Goal: Information Seeking & Learning: Learn about a topic

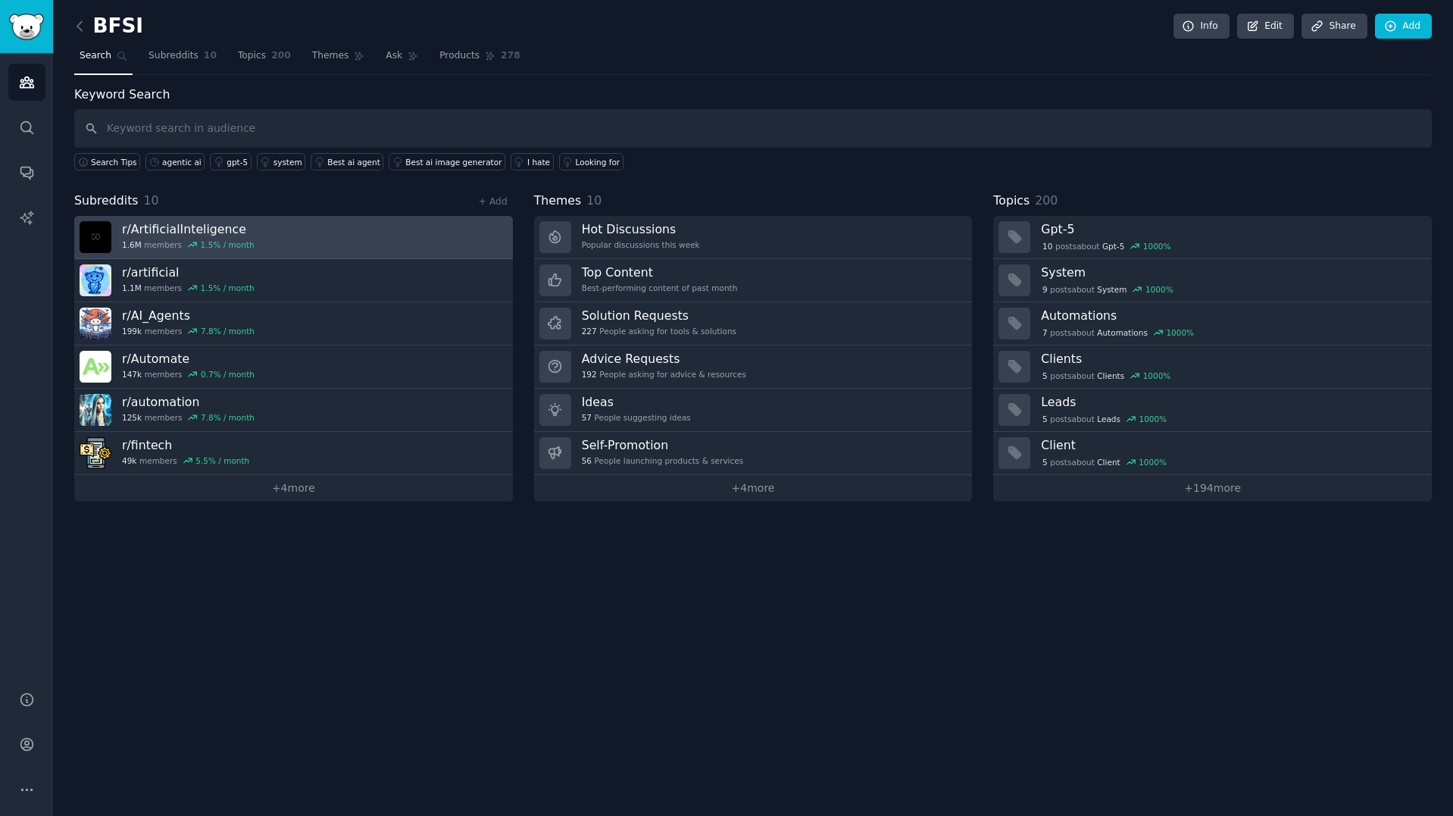
click at [270, 239] on link "r/ ArtificialInteligence 1.6M members 1.5 % / month" at bounding box center [293, 237] width 439 height 43
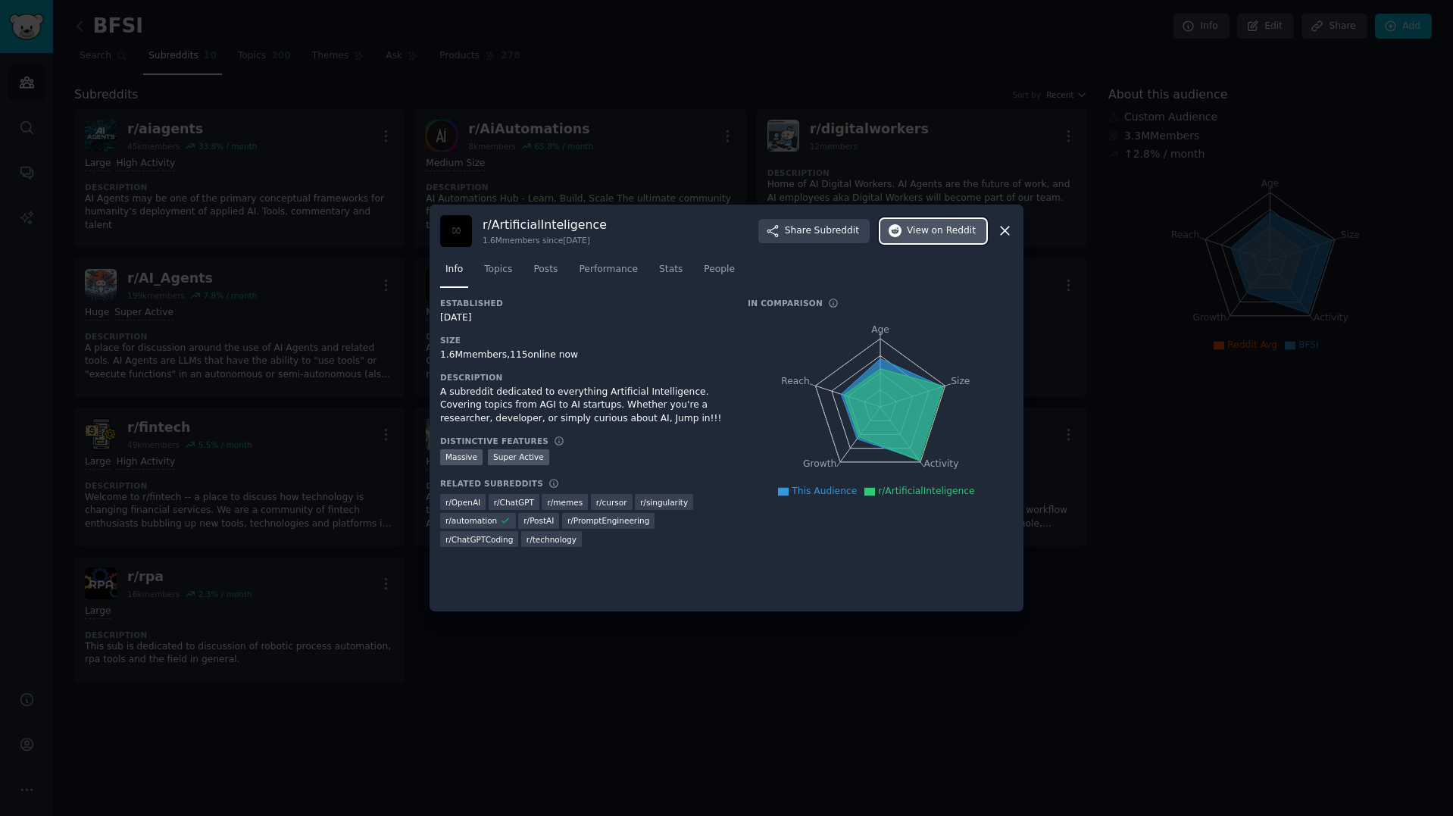
click at [914, 233] on span "View on Reddit" at bounding box center [941, 231] width 69 height 14
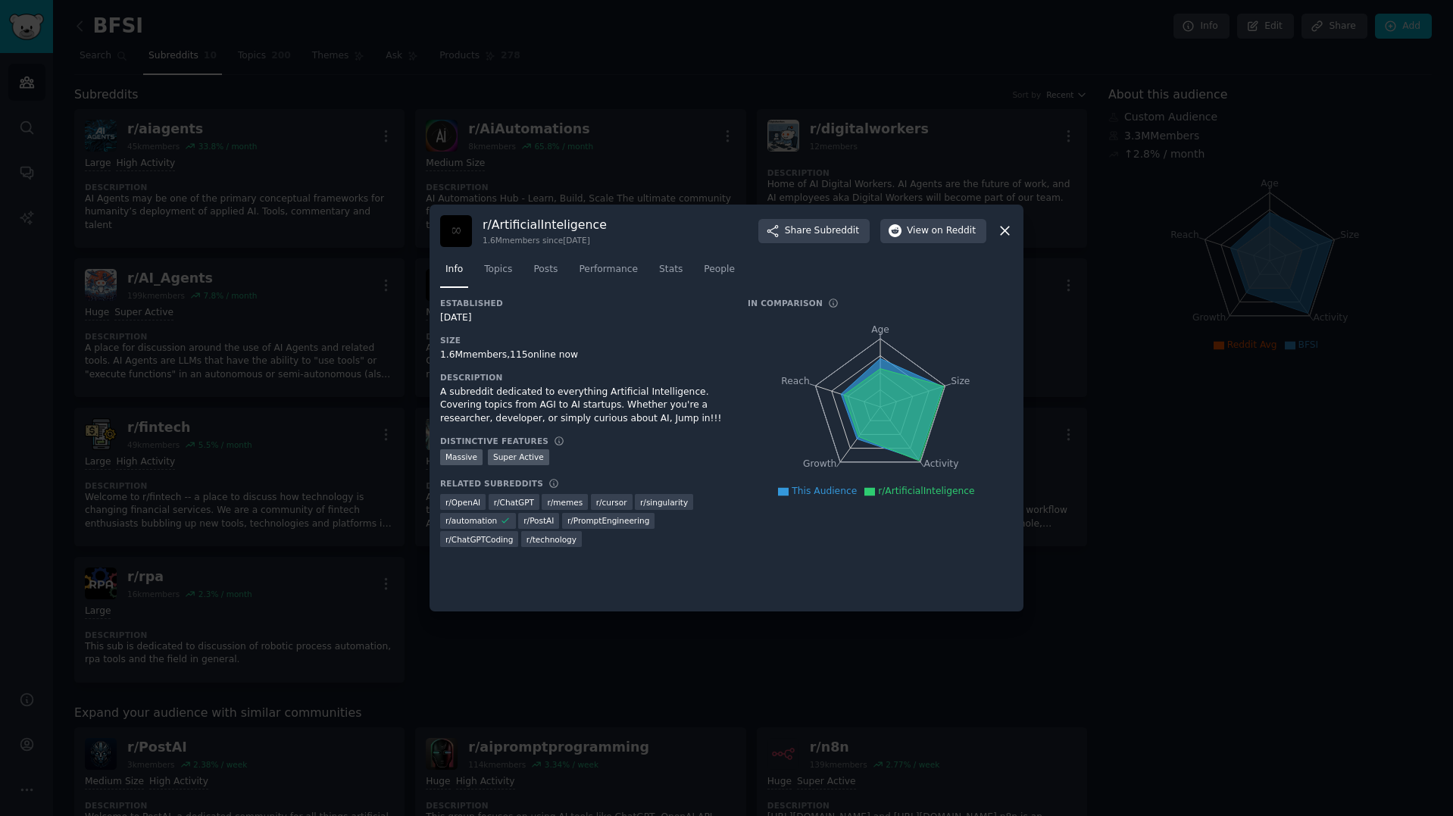
click at [574, 139] on div at bounding box center [726, 408] width 1453 height 816
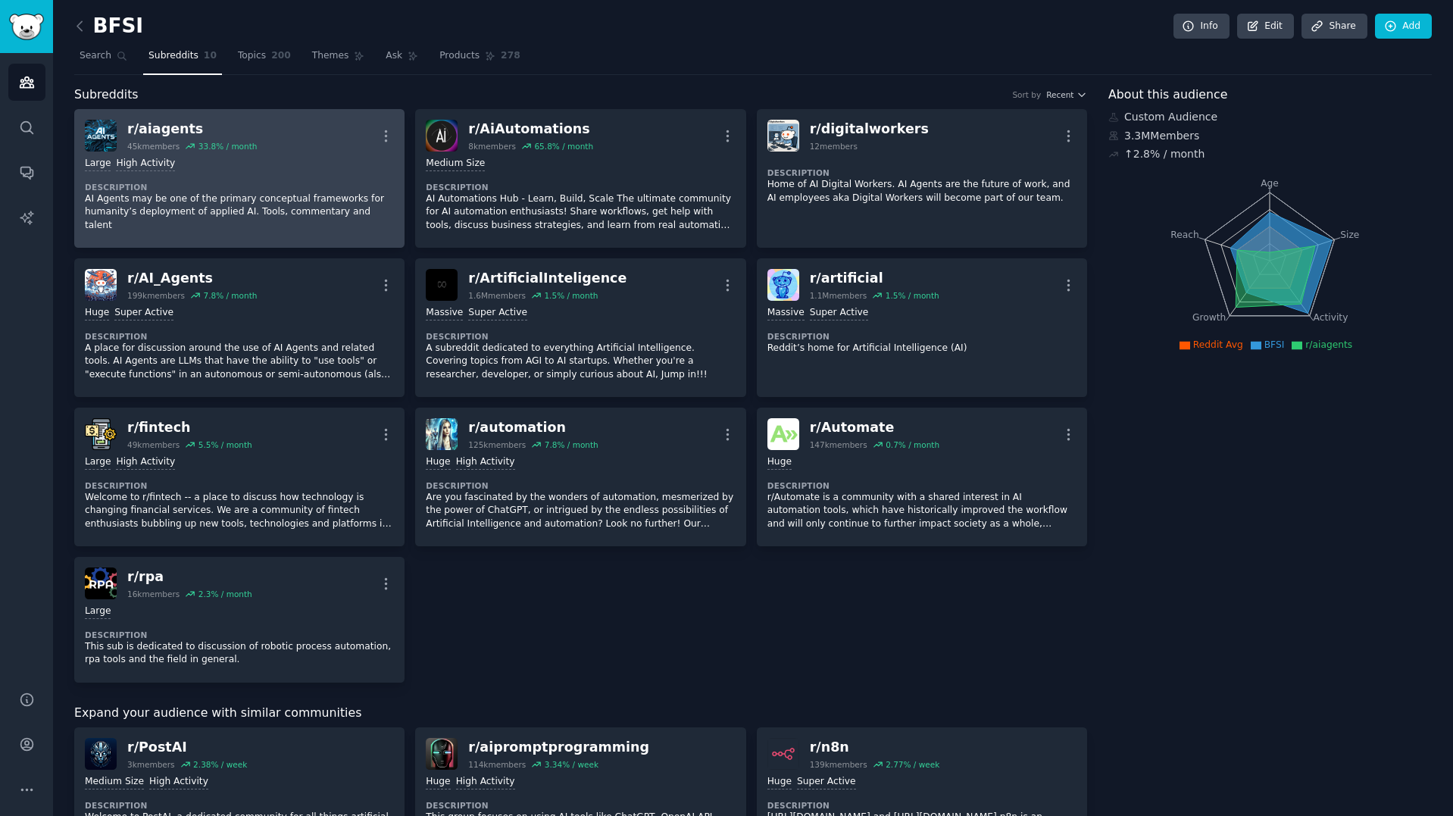
click at [329, 170] on div "Large High Activity" at bounding box center [239, 164] width 309 height 14
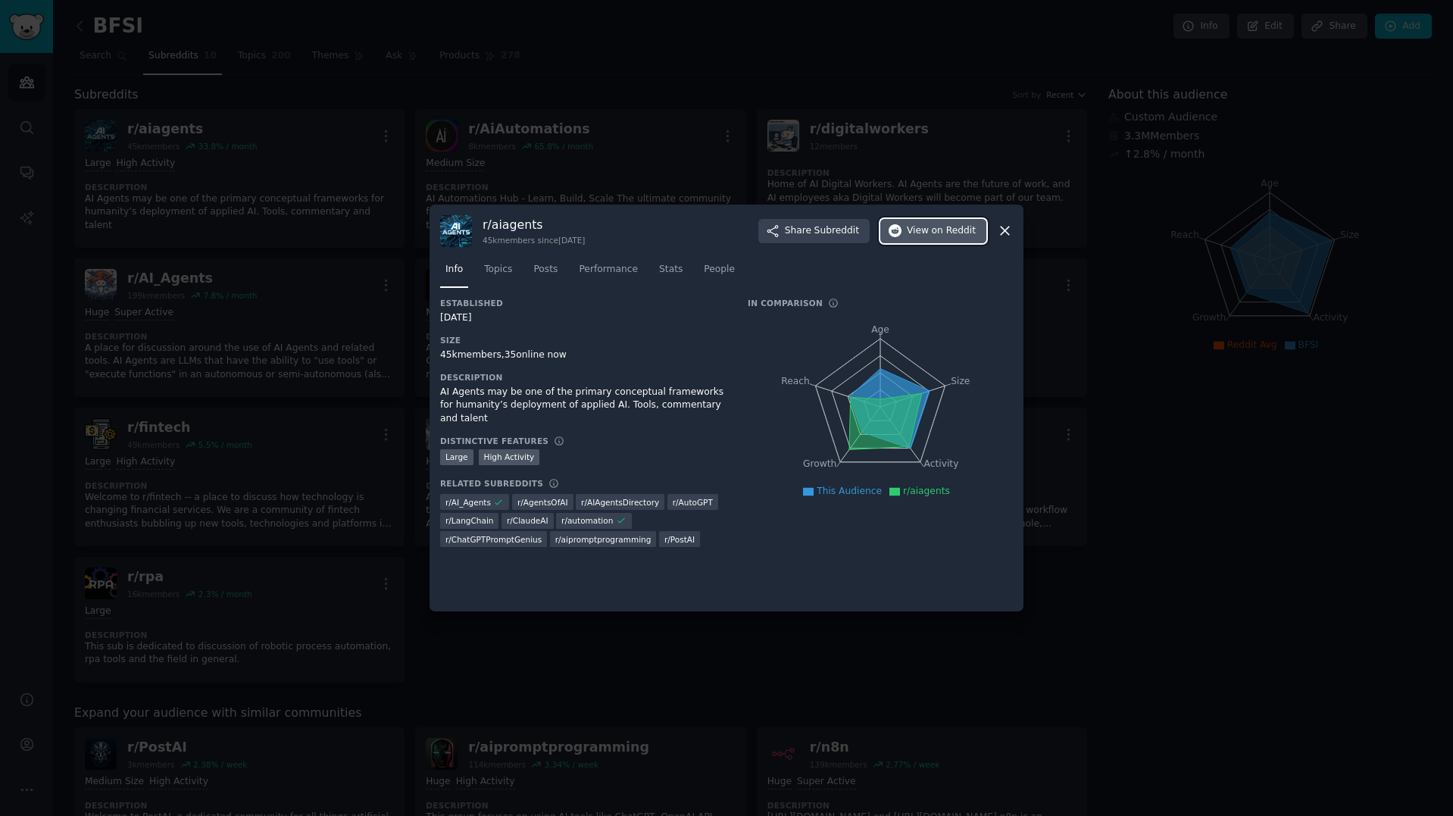
click at [916, 239] on button "View on Reddit" at bounding box center [933, 231] width 106 height 24
click at [208, 247] on div at bounding box center [726, 408] width 1453 height 816
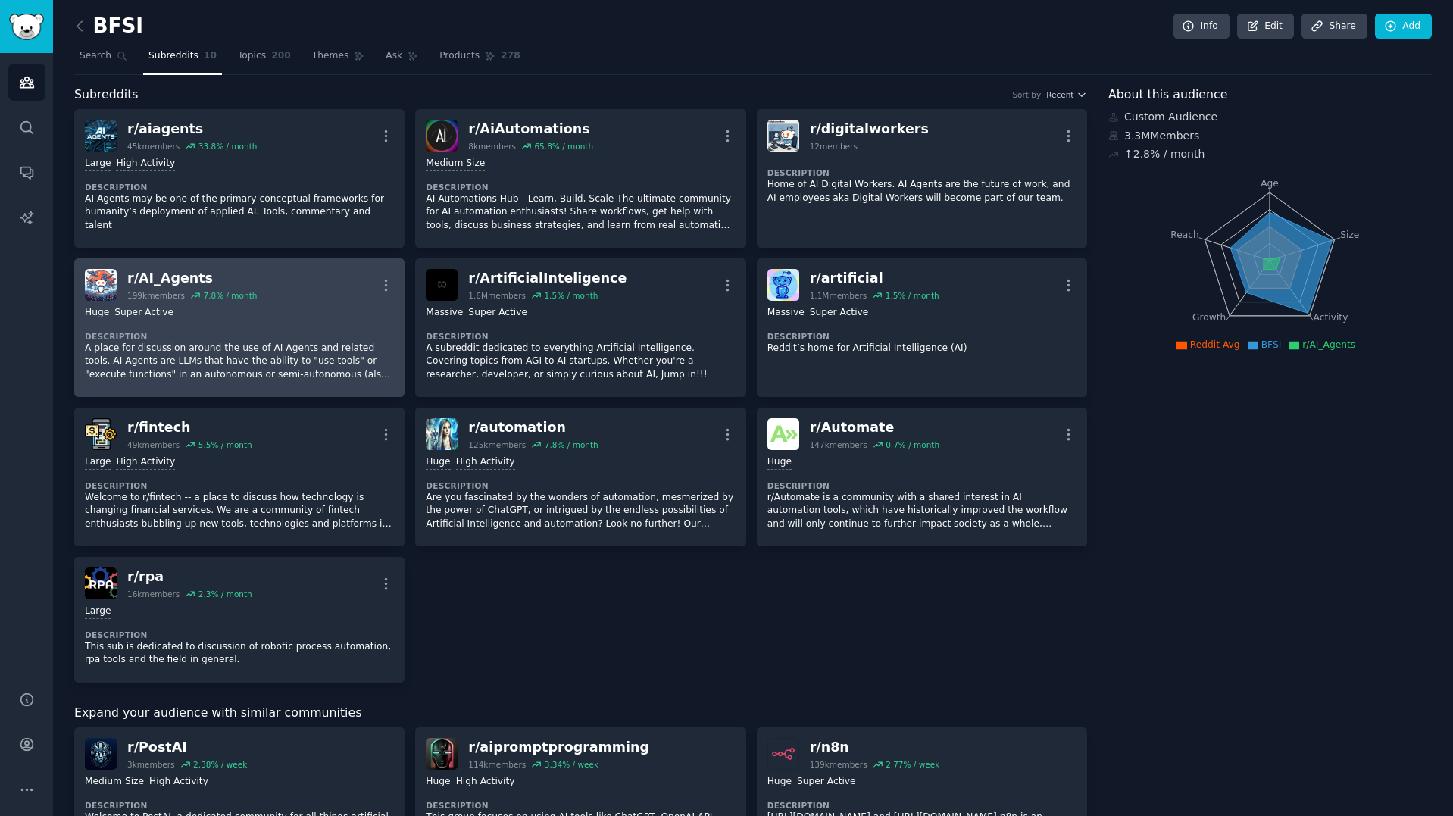
click at [292, 342] on p "A place for discussion around the use of AI Agents and related tools. AI Agents…" at bounding box center [239, 362] width 309 height 40
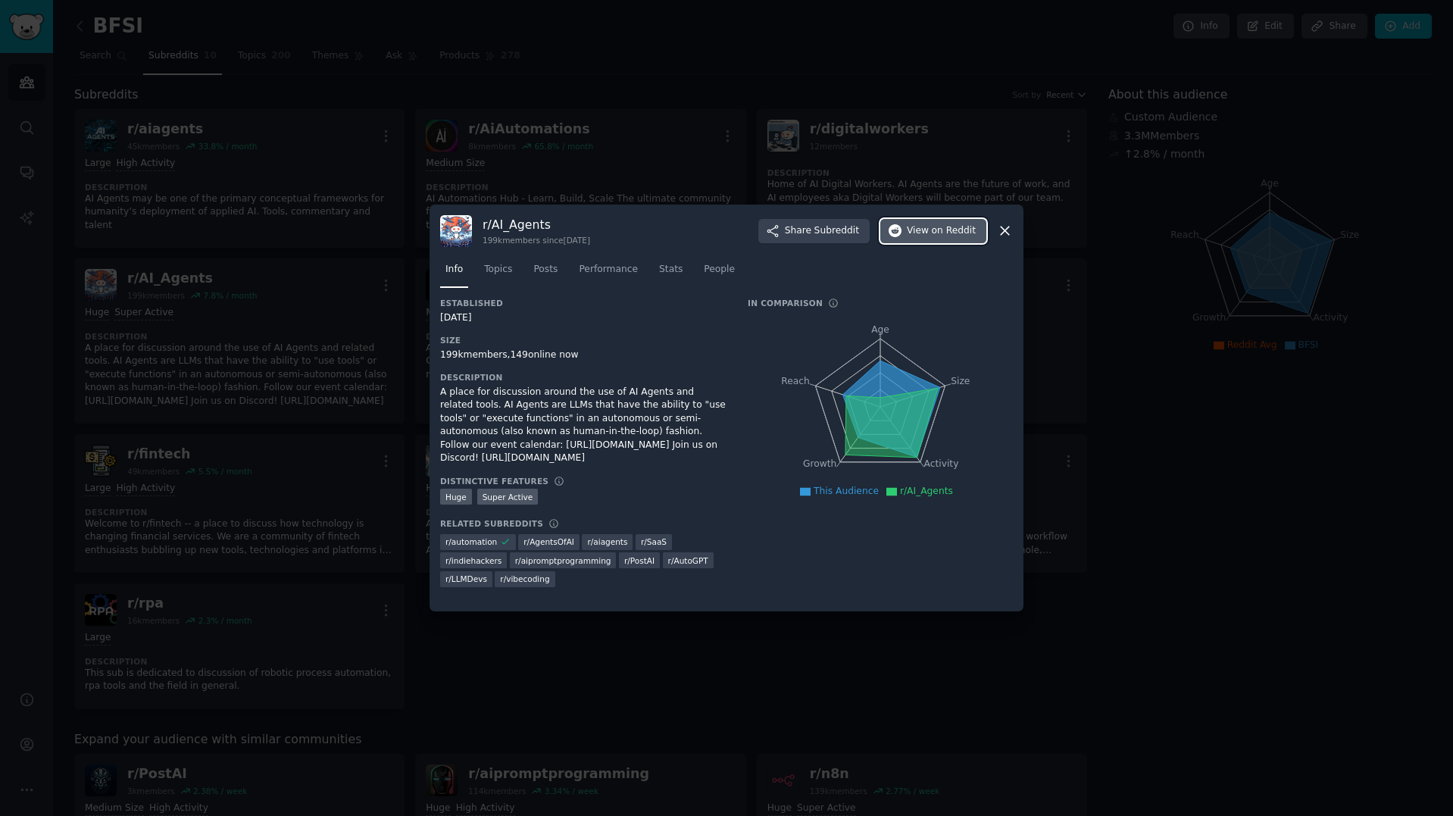
click at [925, 238] on button "View on Reddit" at bounding box center [933, 231] width 106 height 24
click at [658, 55] on div at bounding box center [726, 408] width 1453 height 816
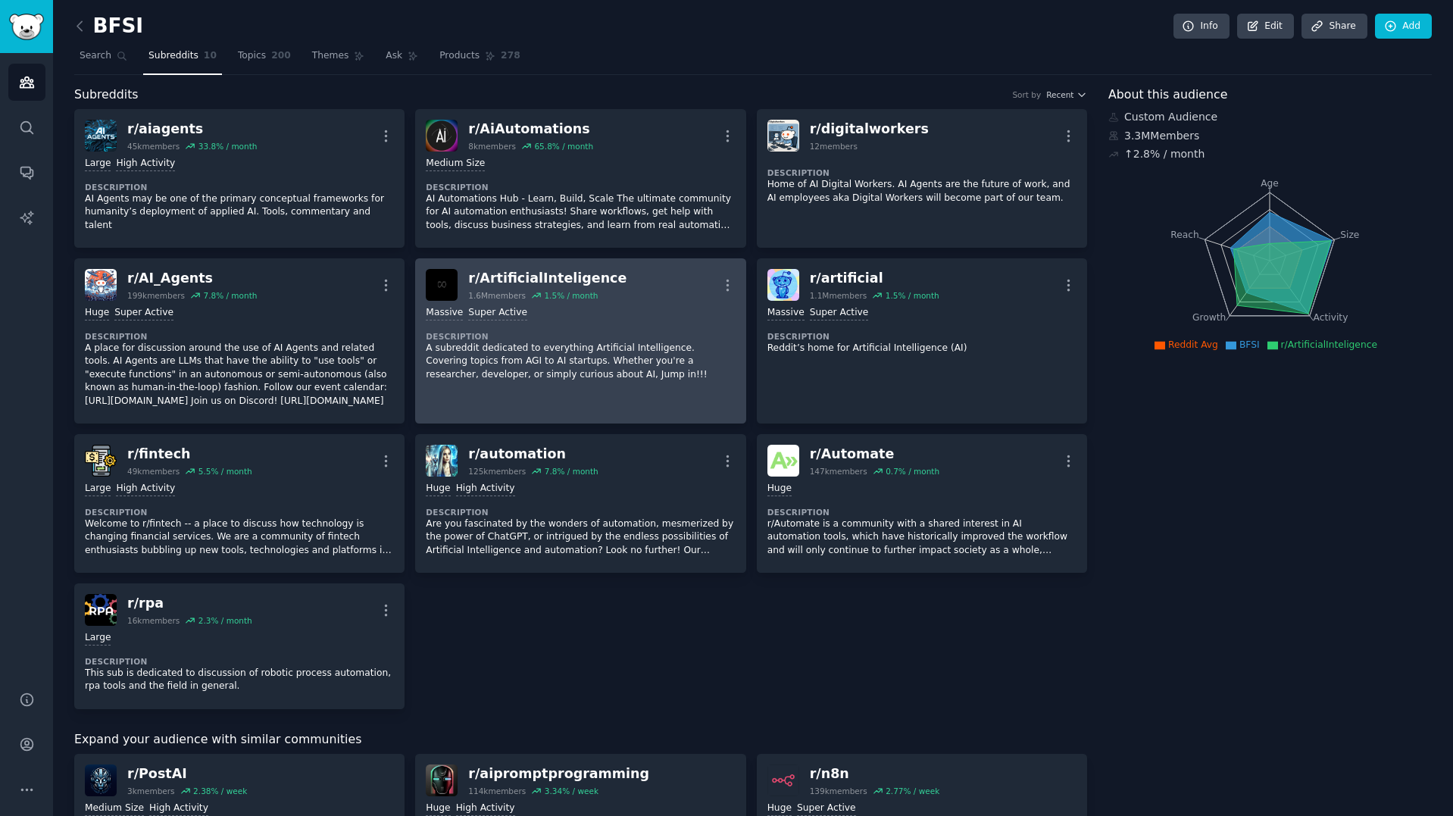
click at [635, 345] on p "A subreddit dedicated to everything Artificial Intelligence. Covering topics fr…" at bounding box center [580, 362] width 309 height 40
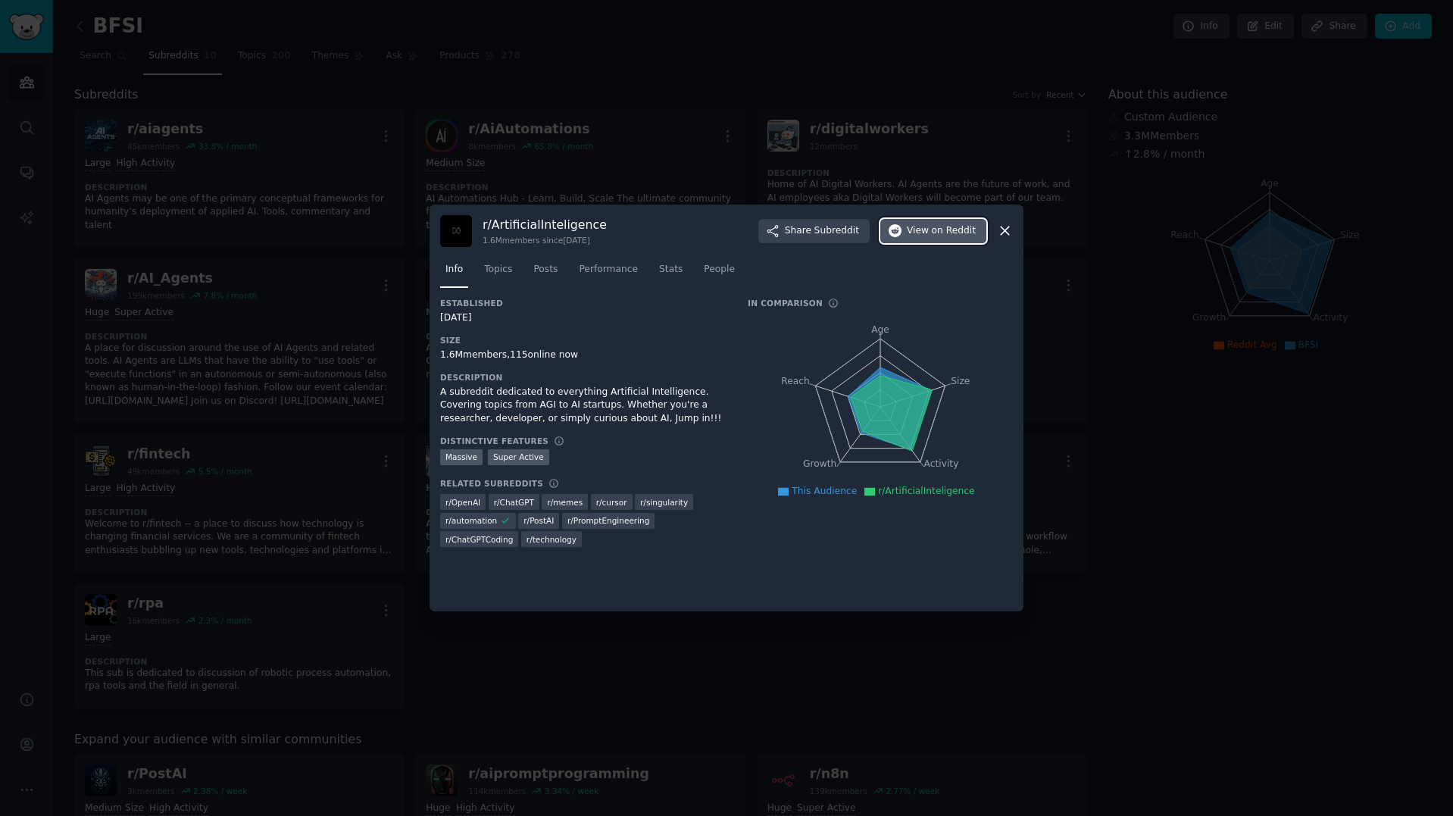
click at [930, 228] on span "View on Reddit" at bounding box center [941, 231] width 69 height 14
click at [1027, 108] on div at bounding box center [726, 408] width 1453 height 816
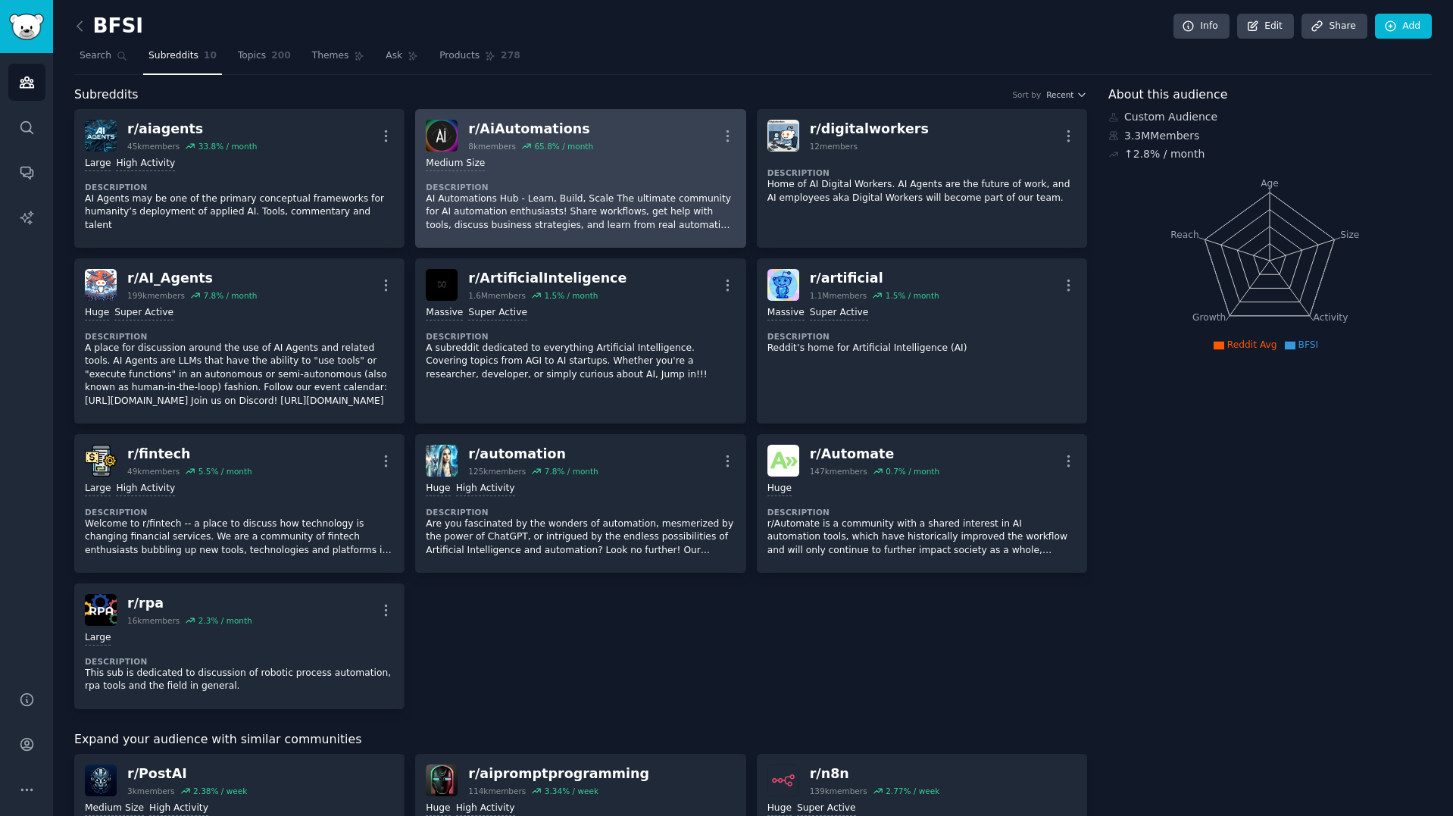
click at [592, 183] on dt "Description" at bounding box center [580, 187] width 309 height 11
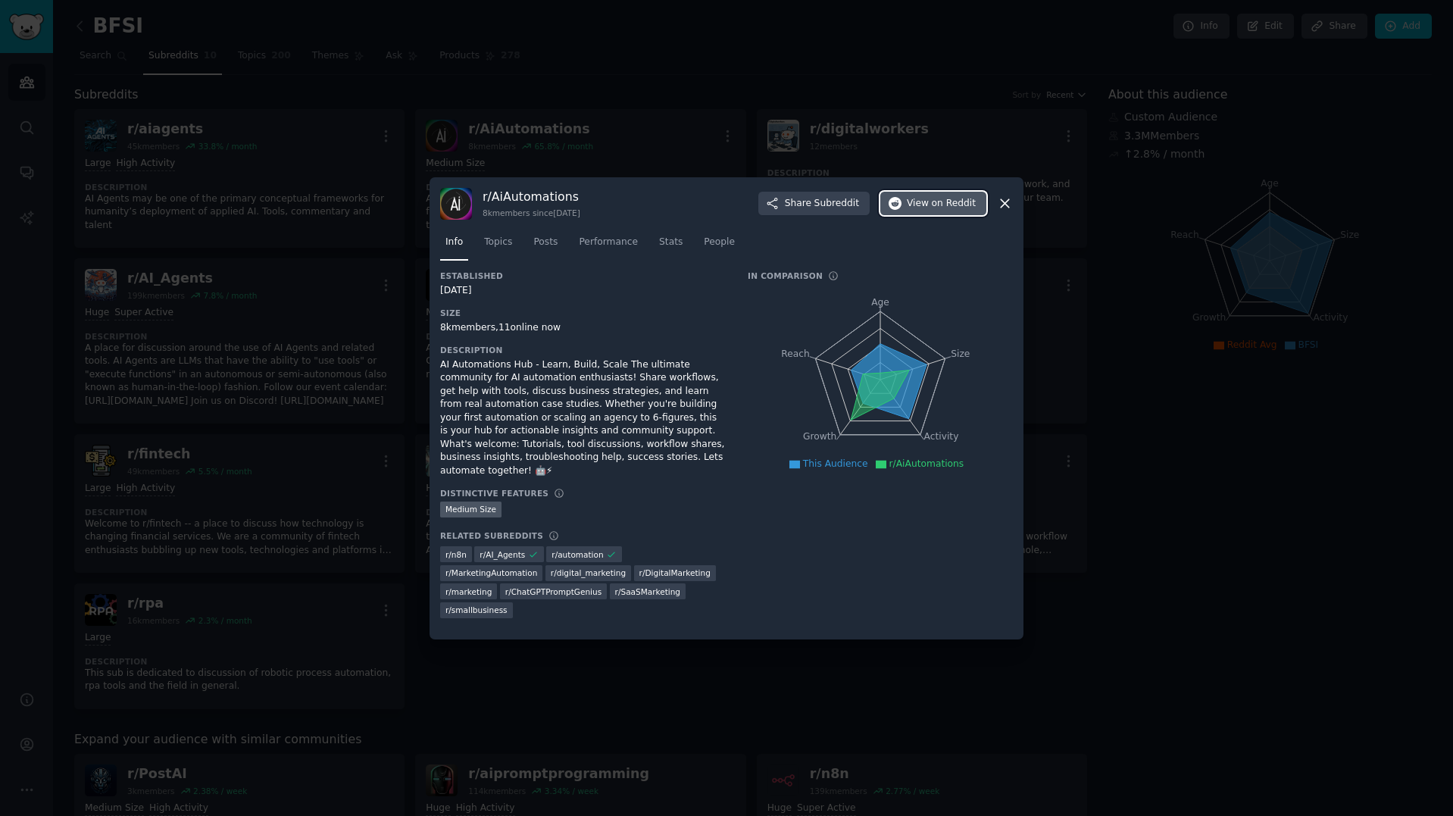
click at [967, 211] on span "on Reddit" at bounding box center [954, 204] width 44 height 14
click at [870, 98] on div at bounding box center [726, 408] width 1453 height 816
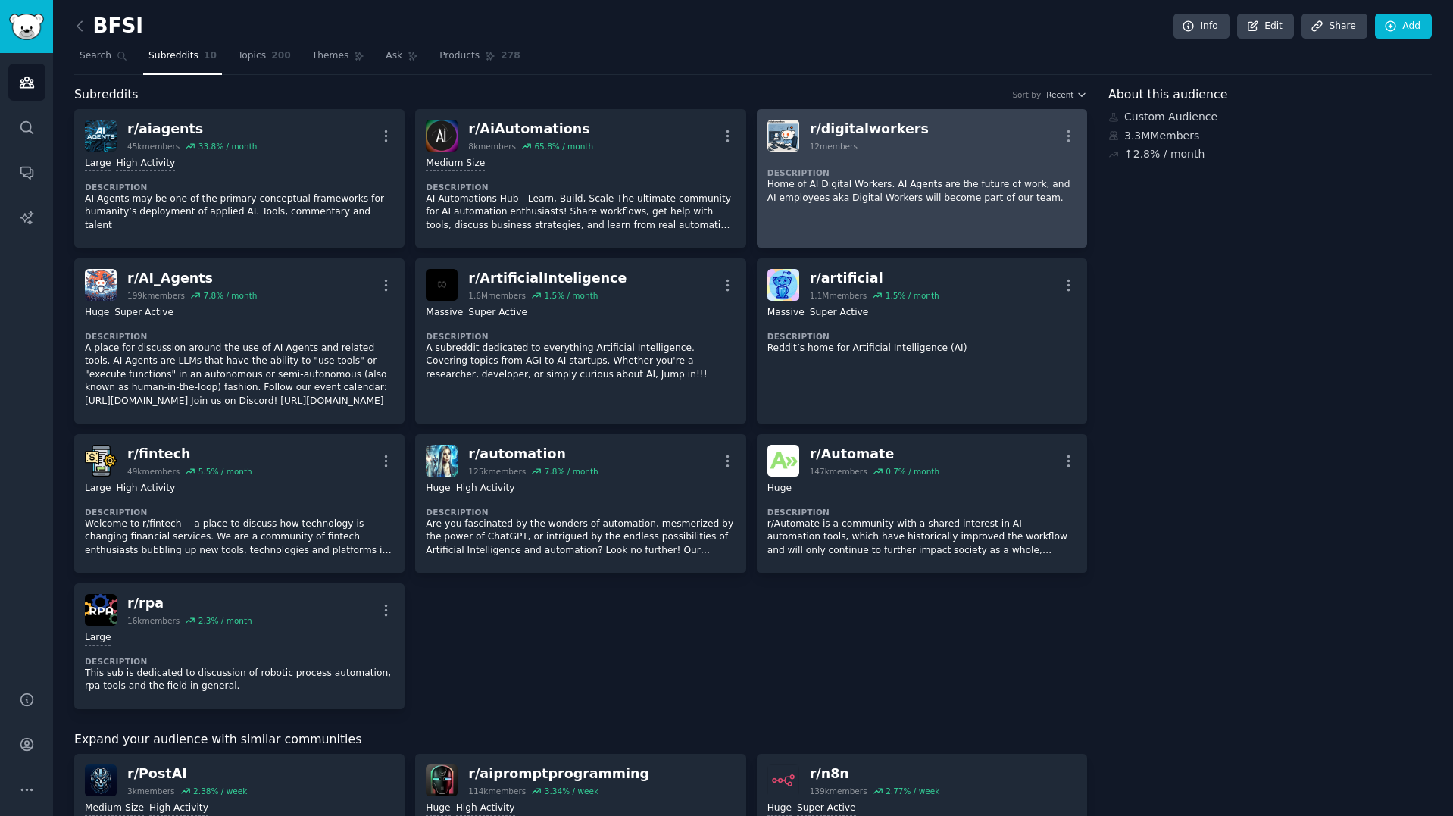
click at [915, 152] on div "Description Home of AI Digital Workers. AI Agents are the future of work, and A…" at bounding box center [921, 181] width 309 height 58
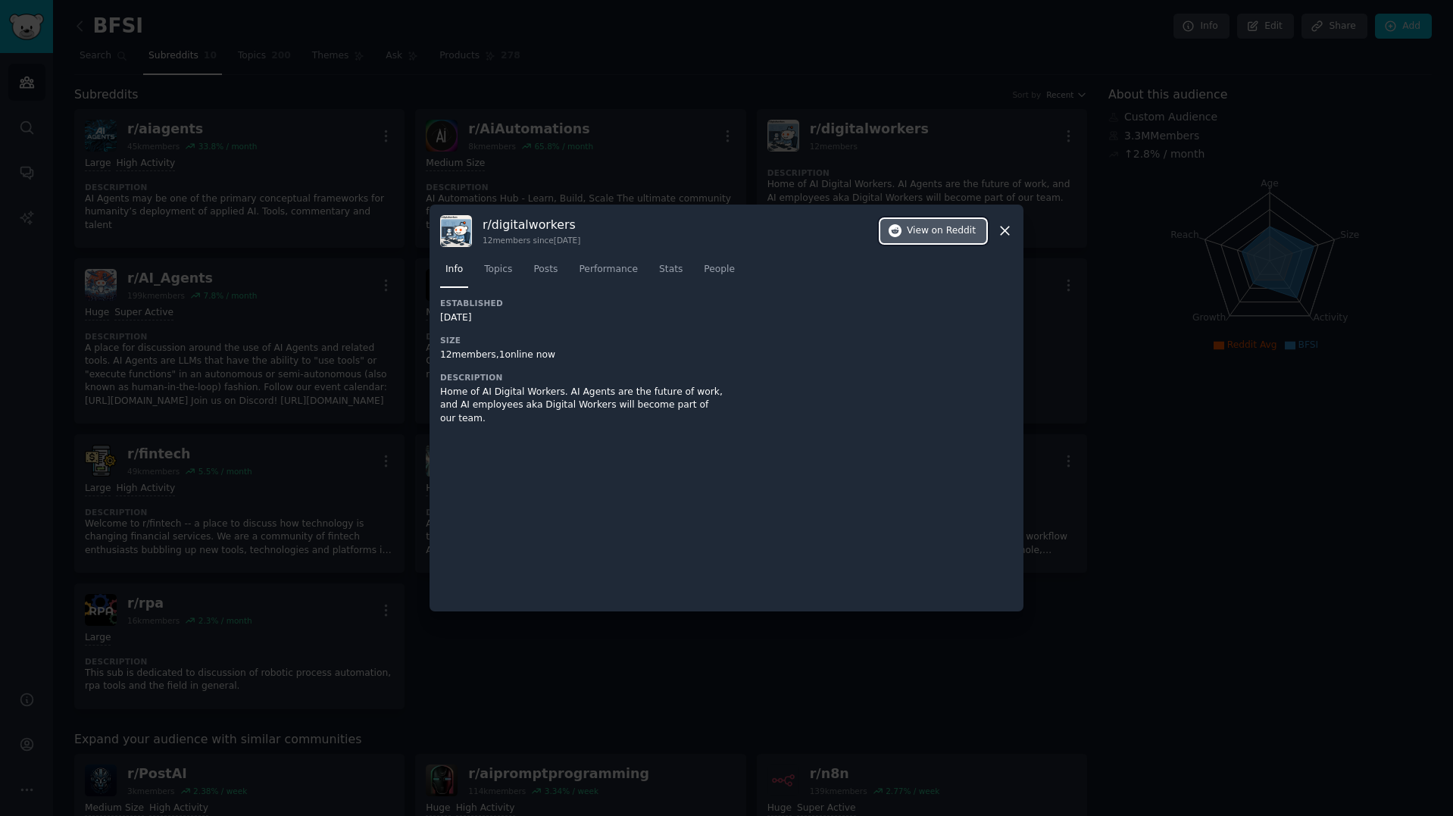
click at [949, 233] on span "on Reddit" at bounding box center [954, 231] width 44 height 14
click at [1003, 235] on icon at bounding box center [1005, 231] width 16 height 16
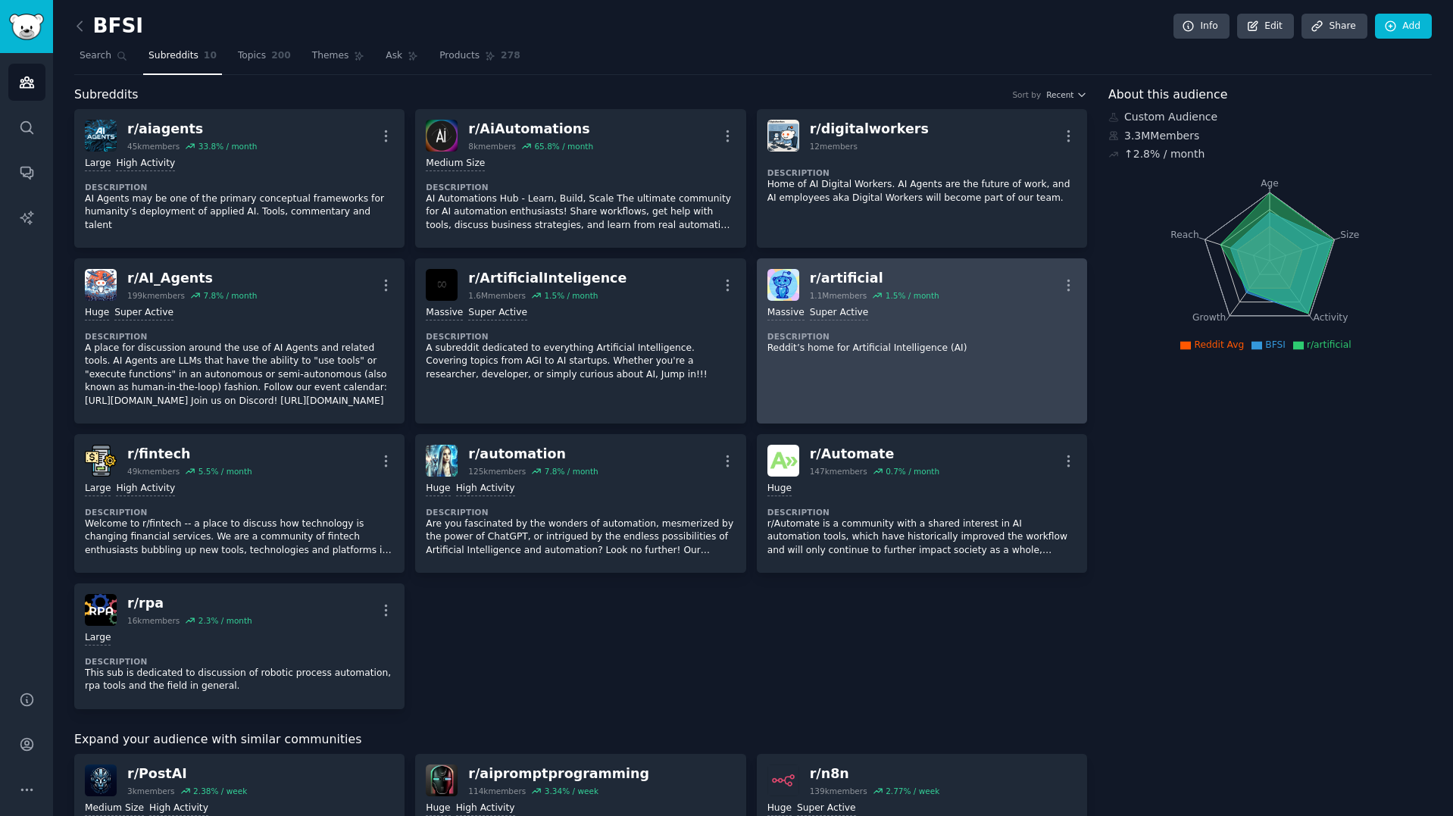
click at [956, 311] on div "Massive Super Active" at bounding box center [921, 313] width 309 height 14
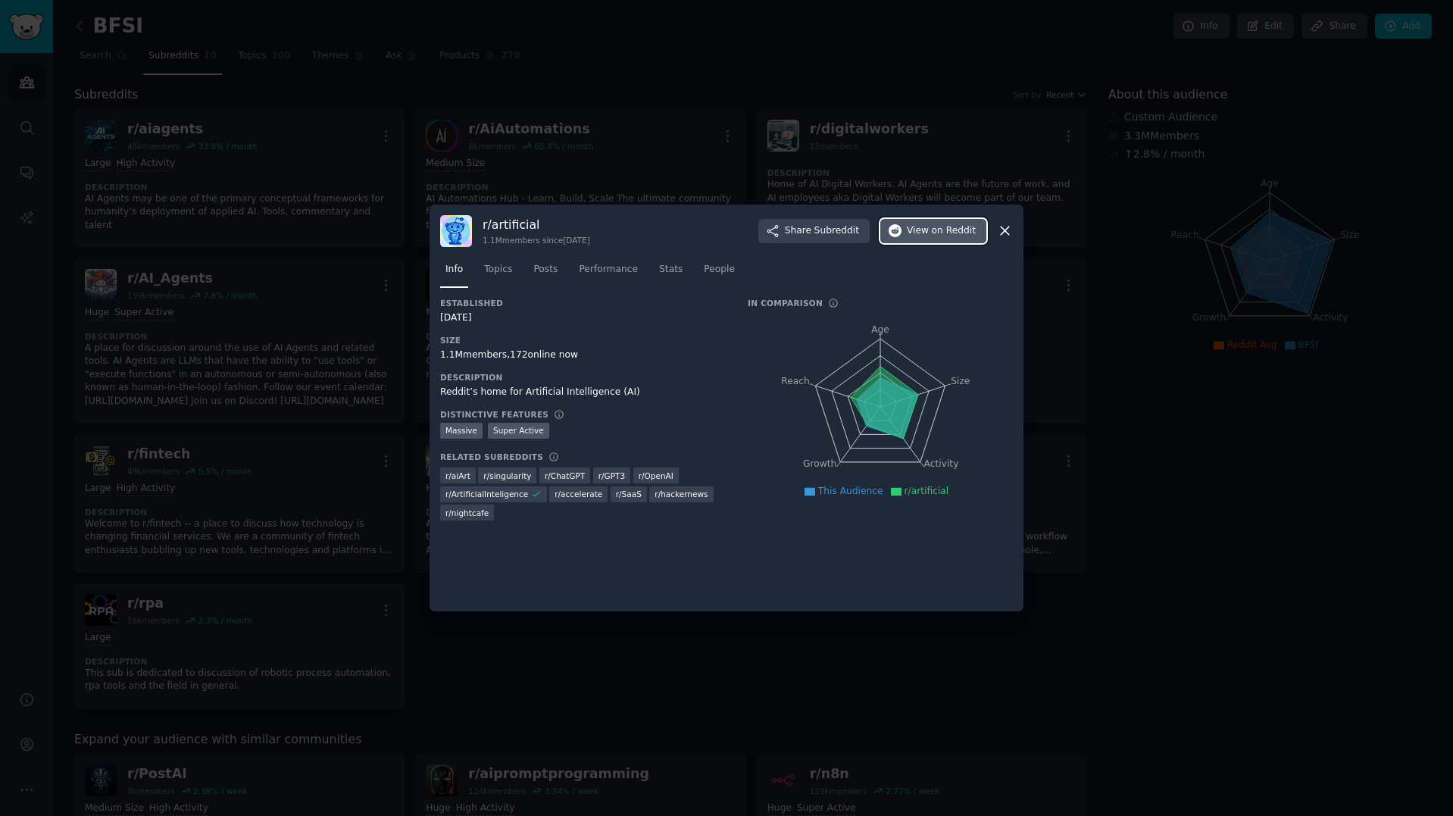
click at [936, 230] on span "on Reddit" at bounding box center [954, 231] width 44 height 14
click at [189, 473] on div at bounding box center [726, 408] width 1453 height 816
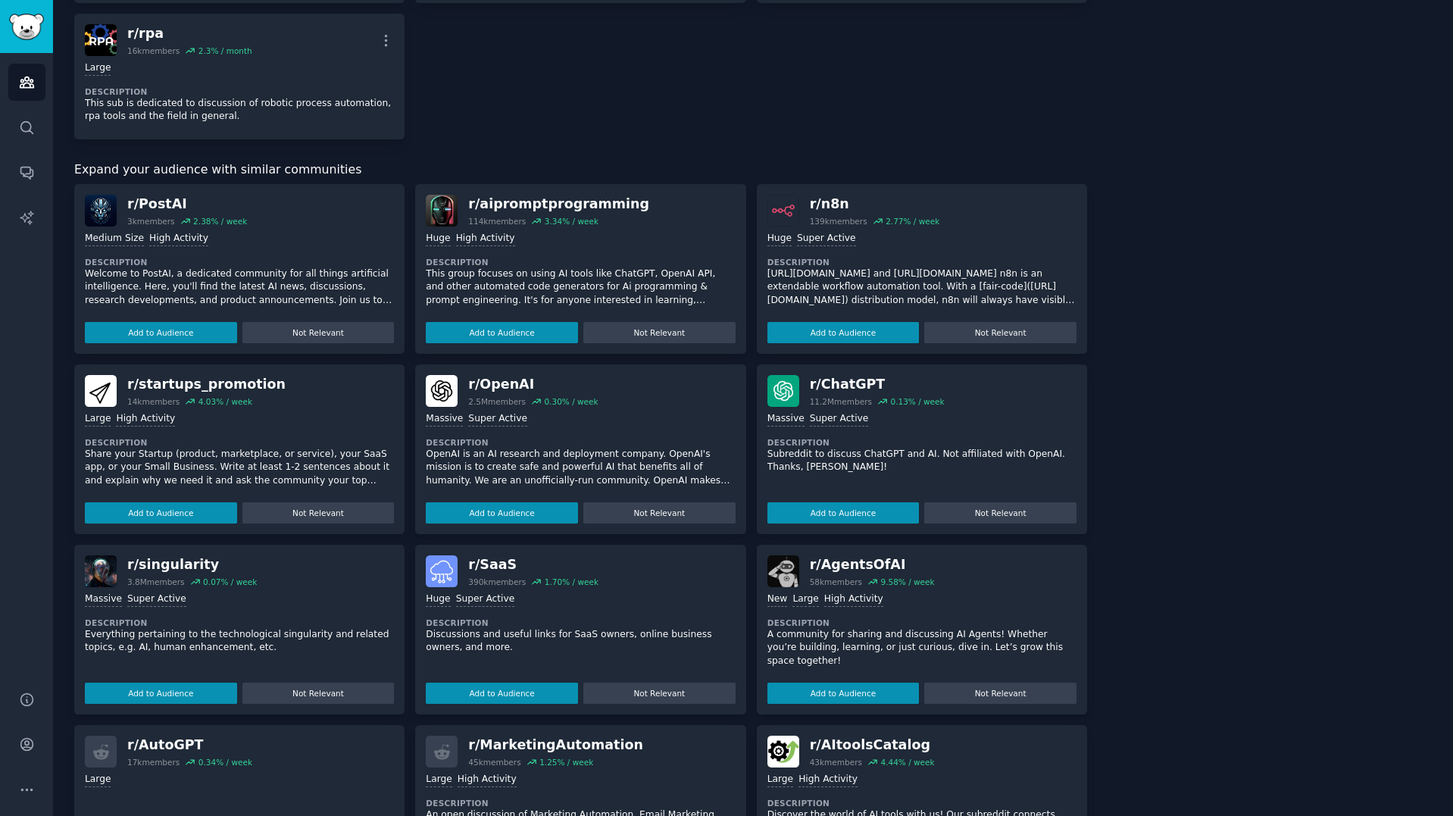
scroll to position [584, 0]
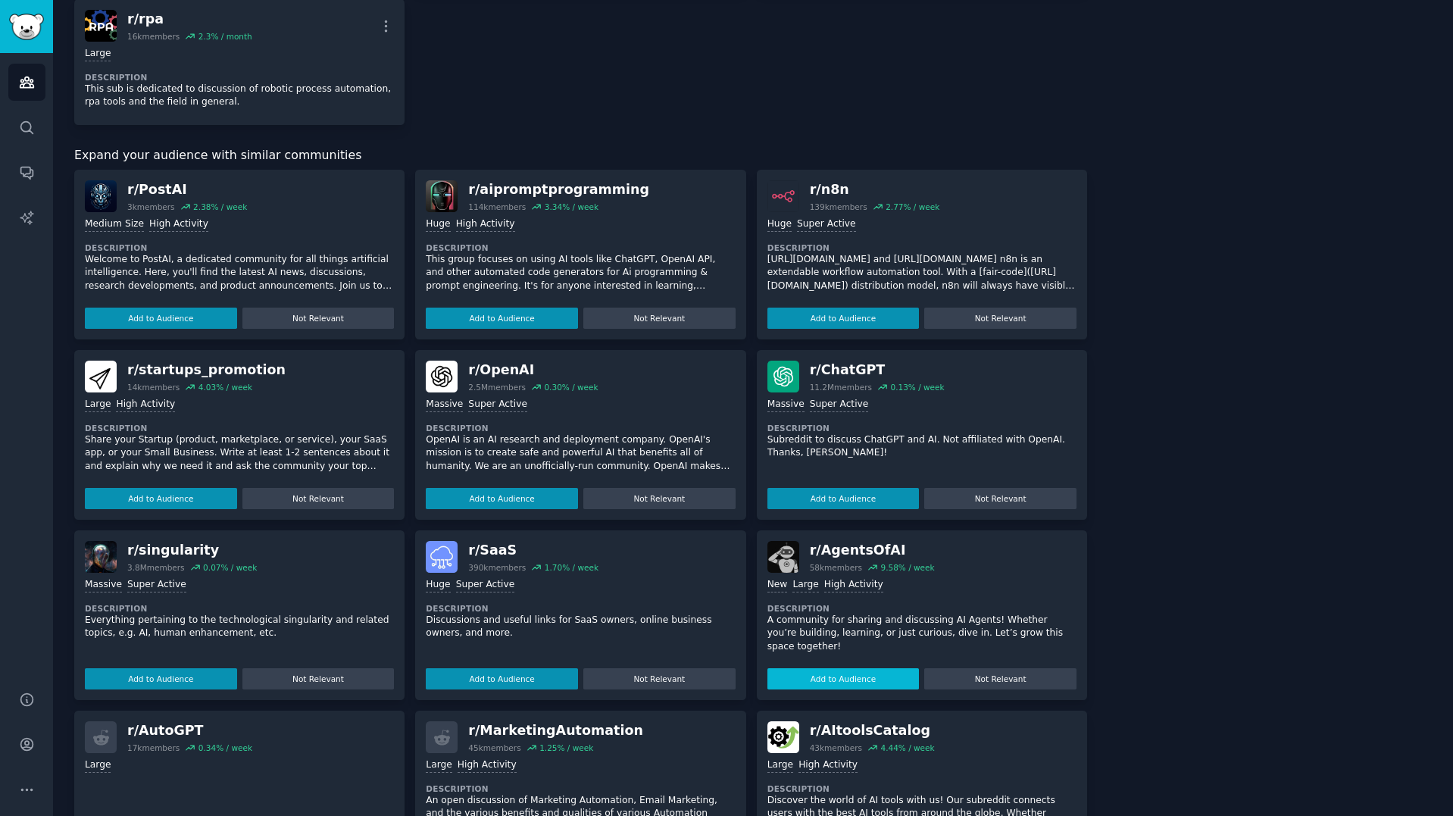
click at [852, 683] on button "Add to Audience" at bounding box center [843, 678] width 152 height 21
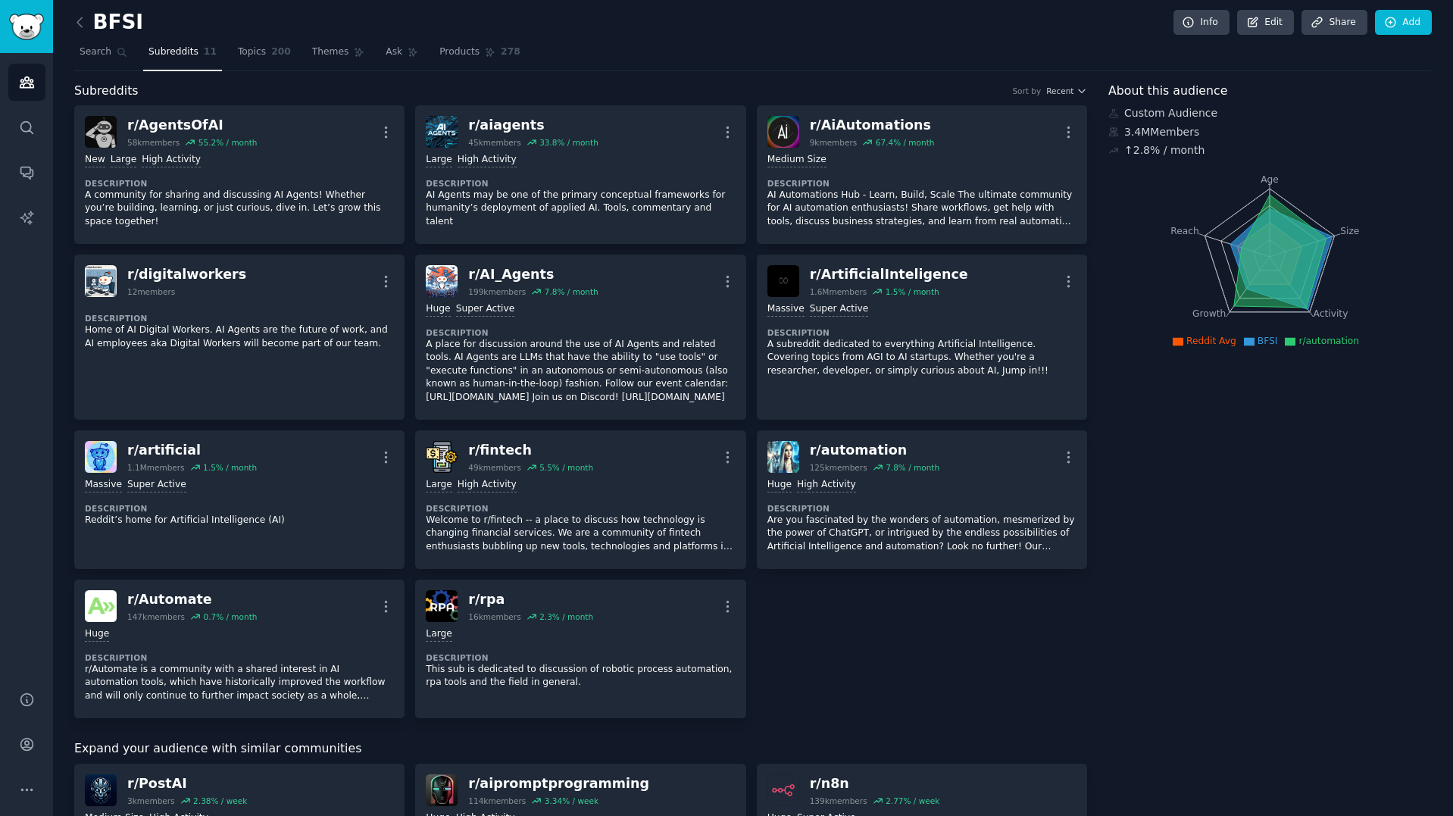
scroll to position [0, 0]
